Goal: Information Seeking & Learning: Check status

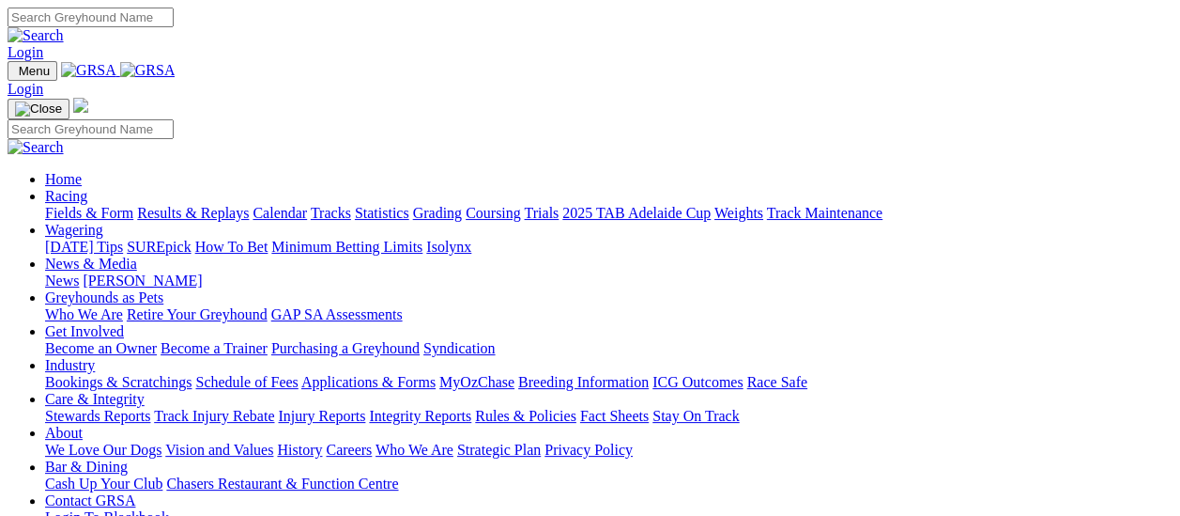
click at [113, 205] on link "Fields & Form" at bounding box center [89, 213] width 88 height 16
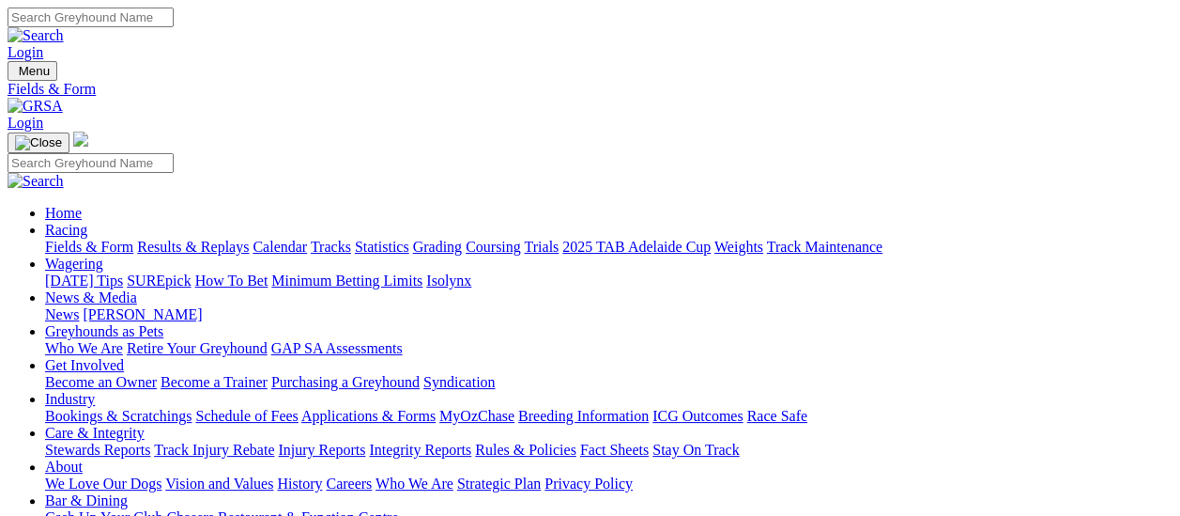
click at [208, 239] on link "Results & Replays" at bounding box center [193, 247] width 112 height 16
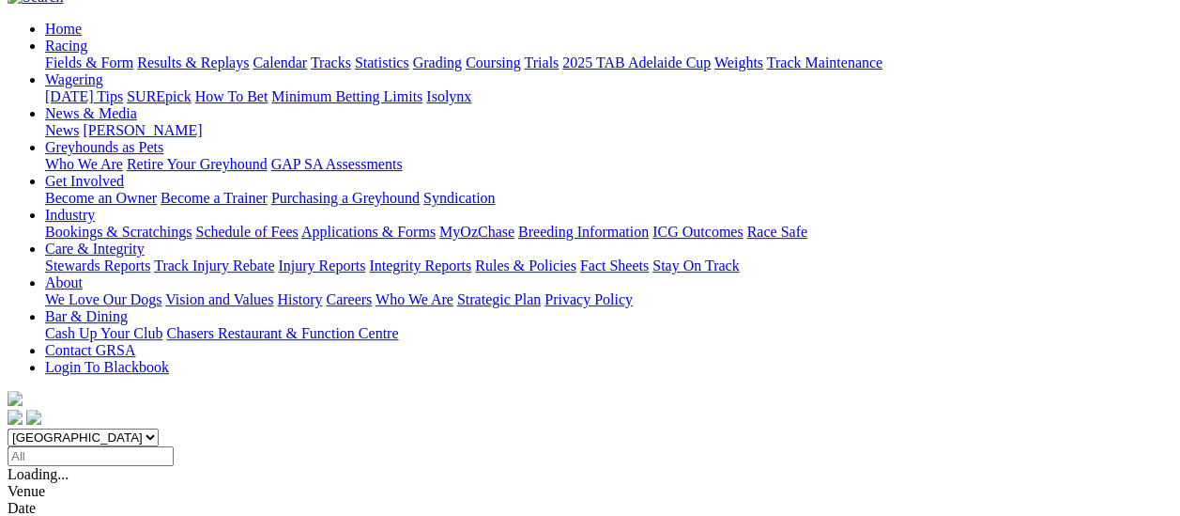
scroll to position [188, 0]
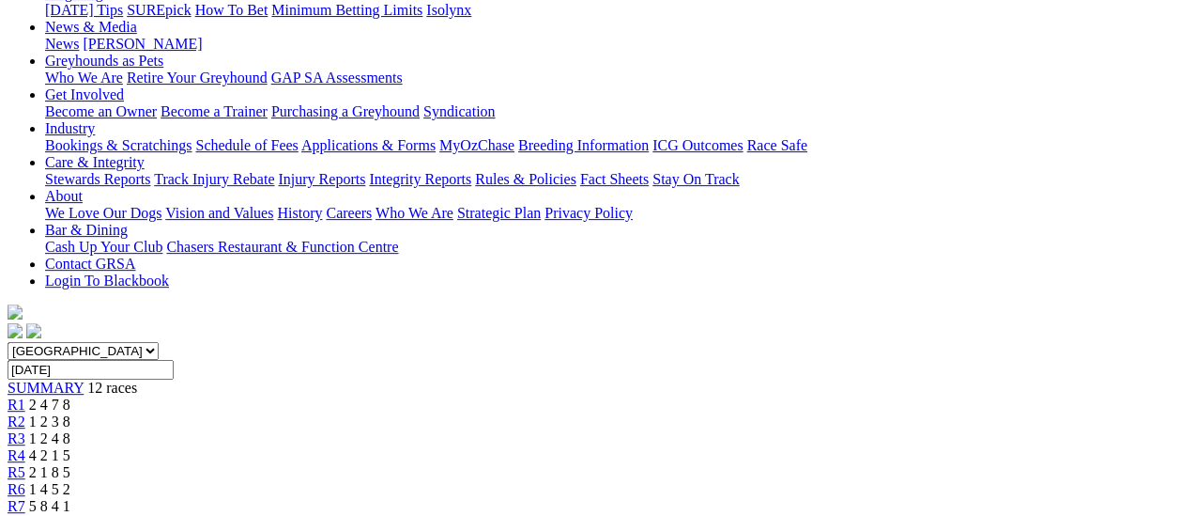
scroll to position [188, 0]
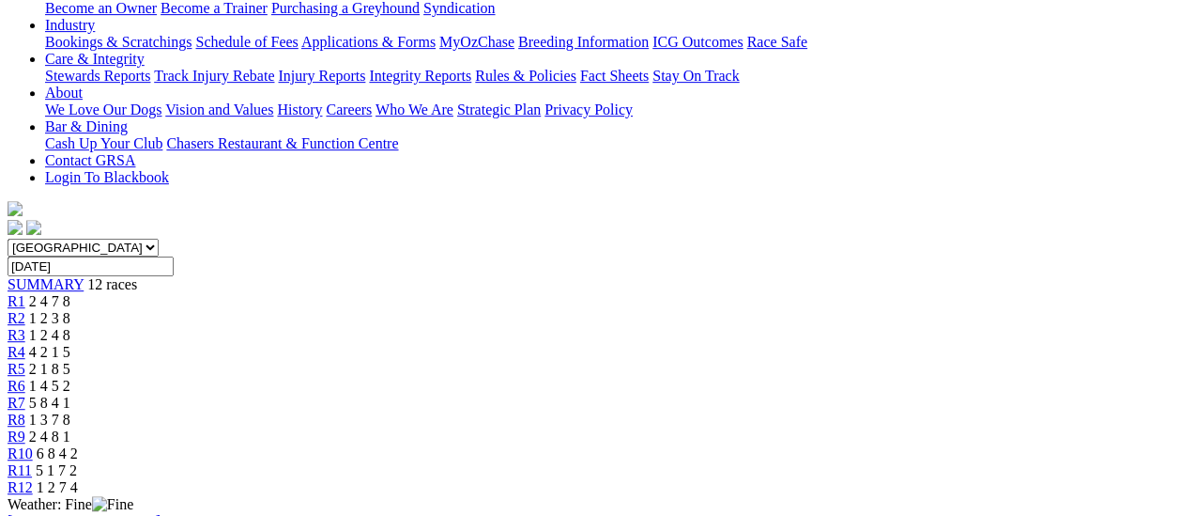
scroll to position [94, 0]
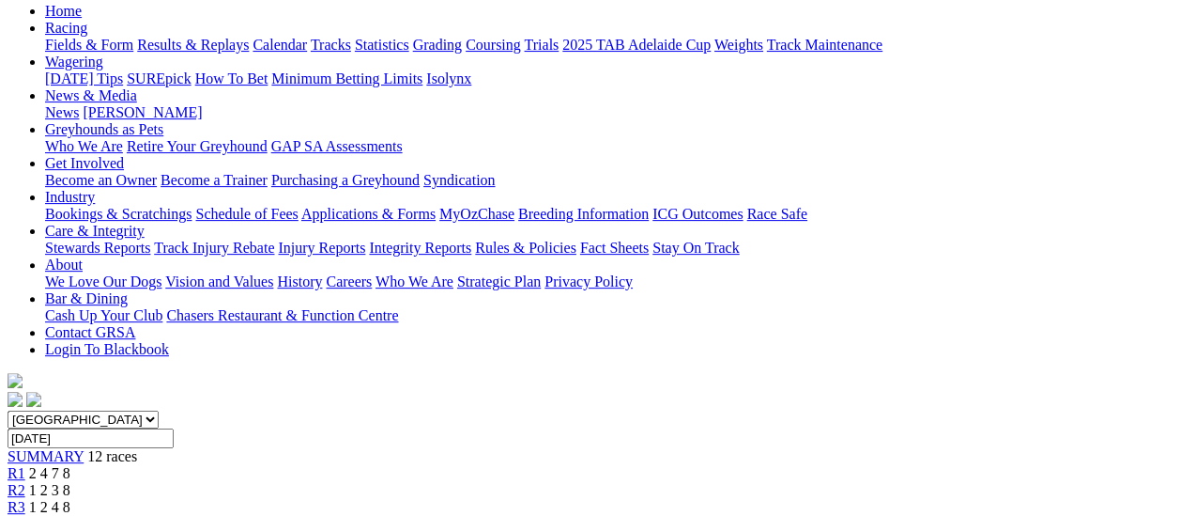
scroll to position [188, 0]
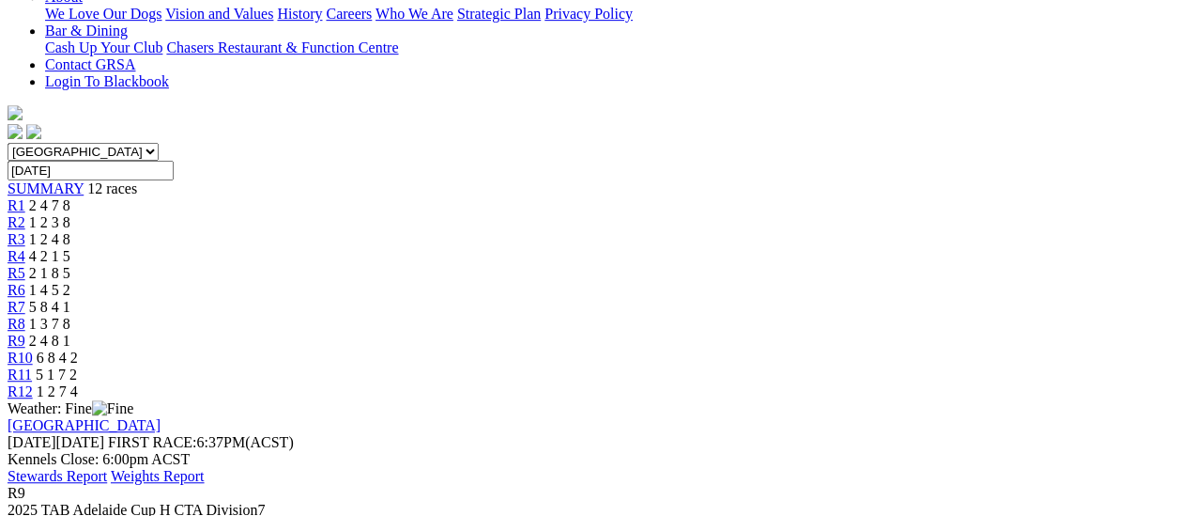
scroll to position [188, 0]
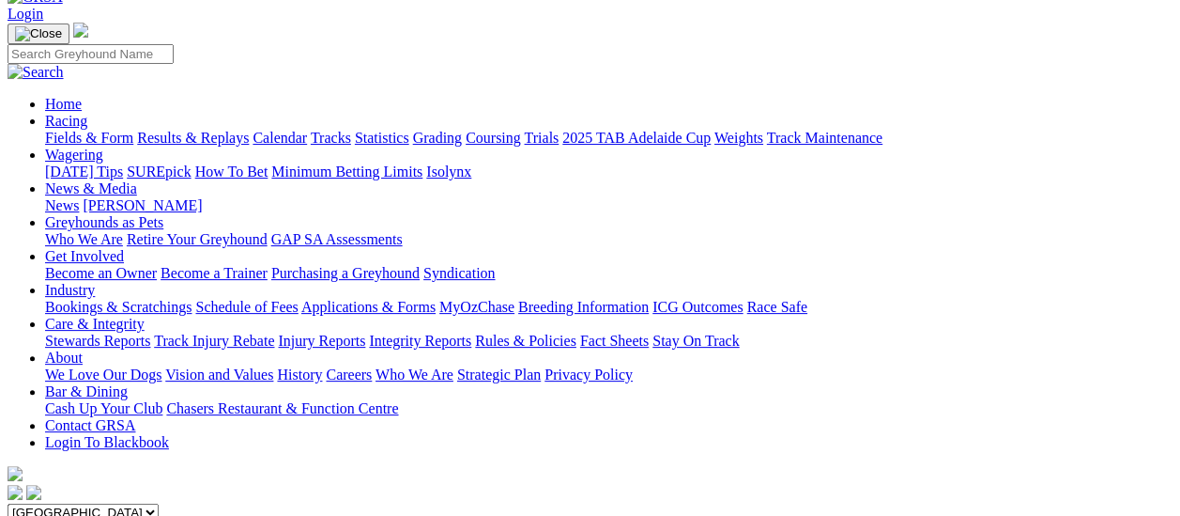
scroll to position [0, 0]
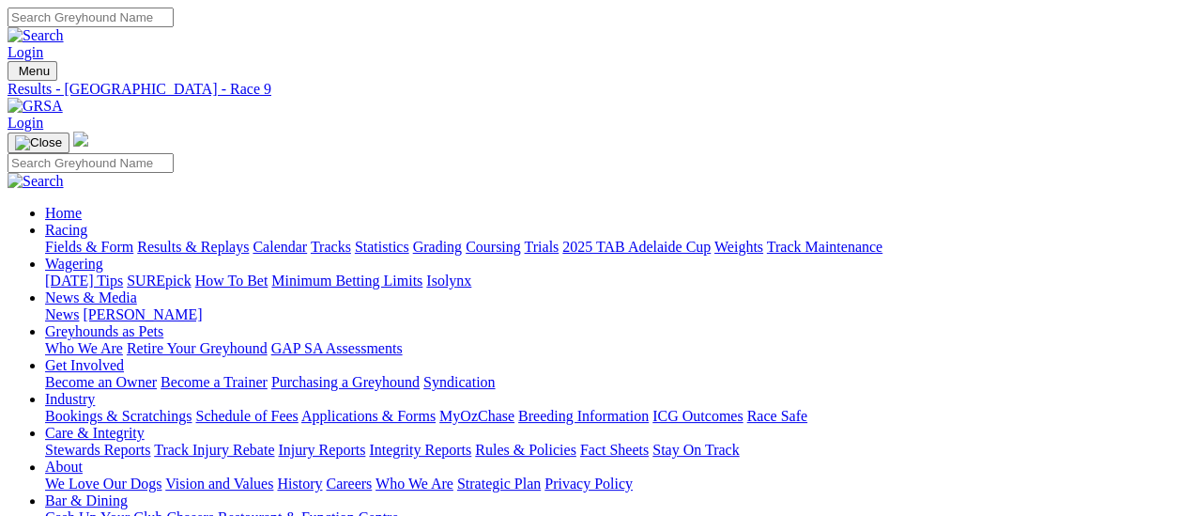
click at [137, 289] on link "News & Media" at bounding box center [91, 297] width 92 height 16
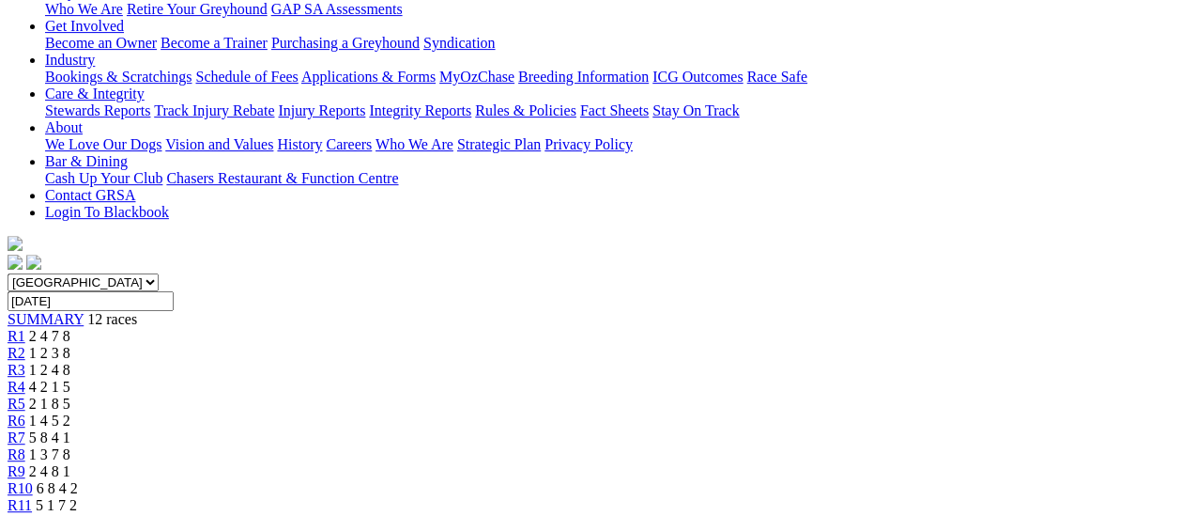
scroll to position [335, 0]
